Goal: Information Seeking & Learning: Learn about a topic

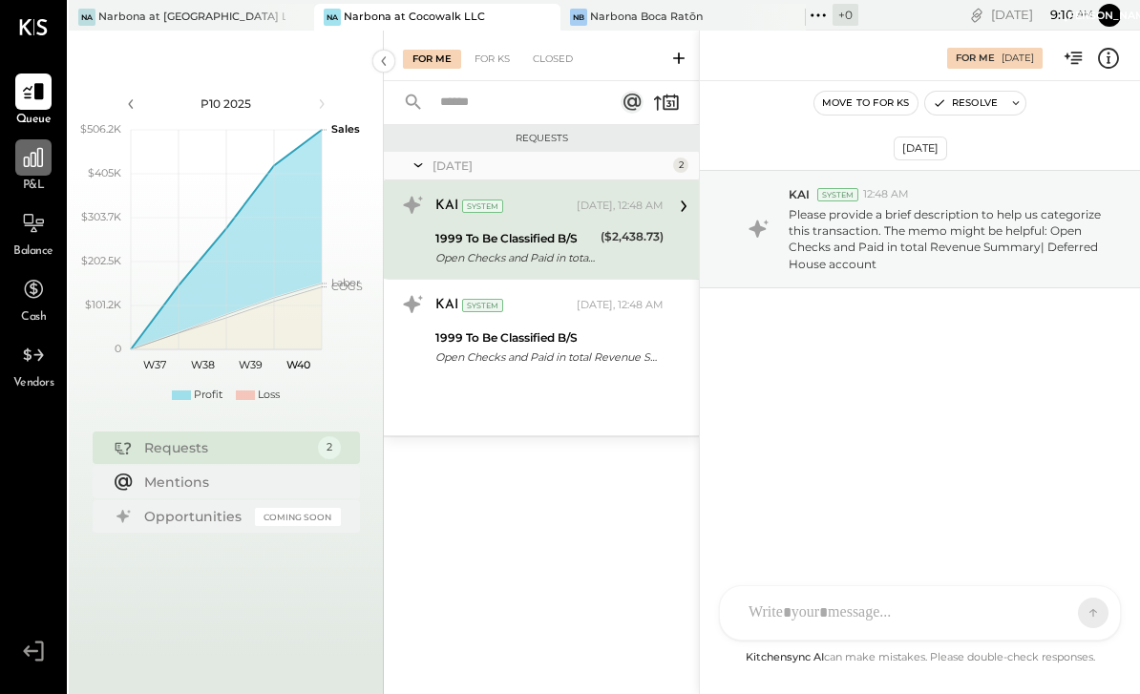
click at [37, 164] on icon at bounding box center [33, 157] width 19 height 19
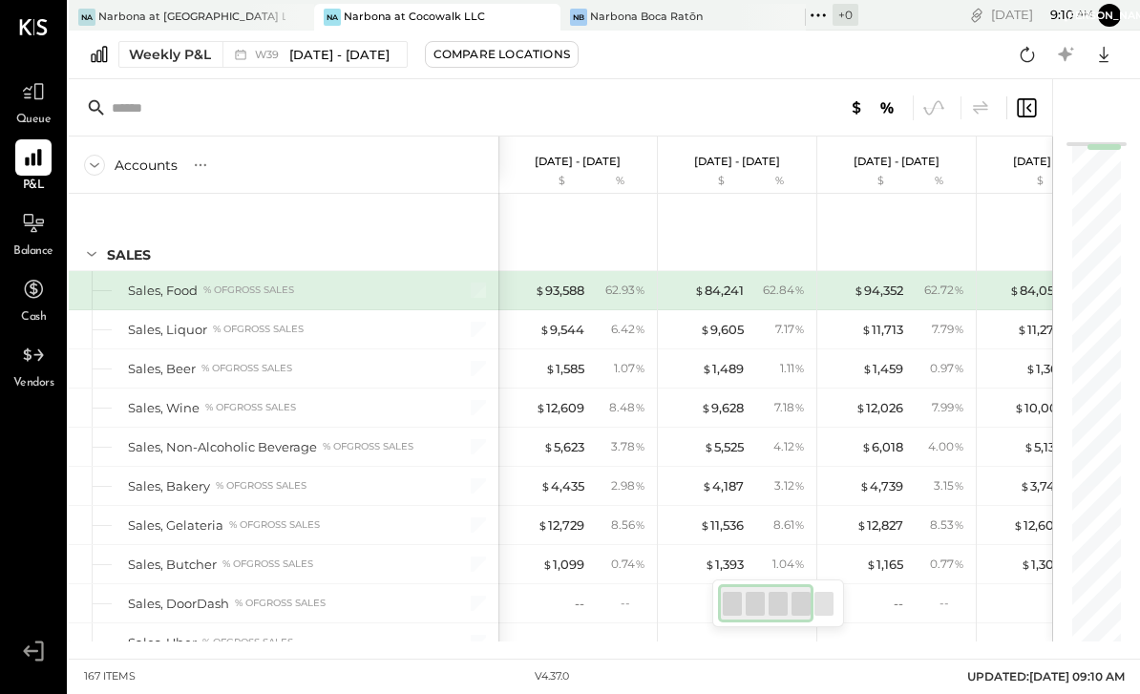
click at [117, 175] on div "Accounts S % GL" at bounding box center [284, 165] width 430 height 57
click at [101, 164] on icon at bounding box center [94, 165] width 21 height 21
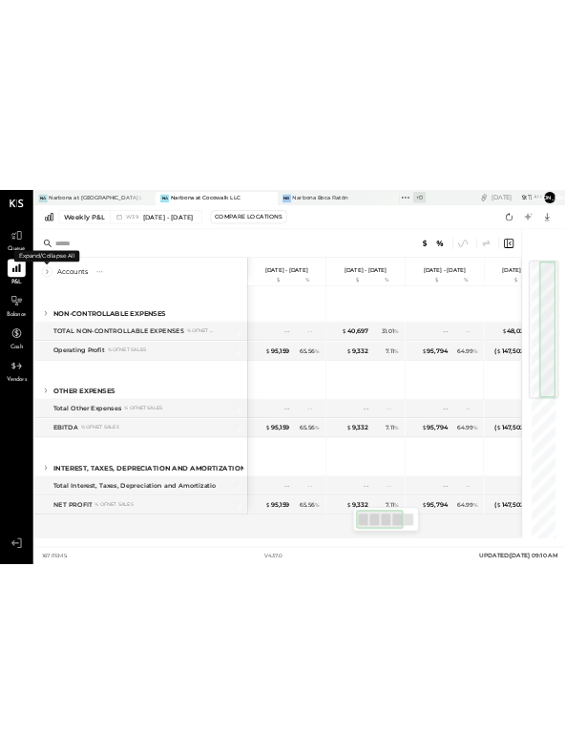
scroll to position [783, 0]
